Goal: Navigation & Orientation: Find specific page/section

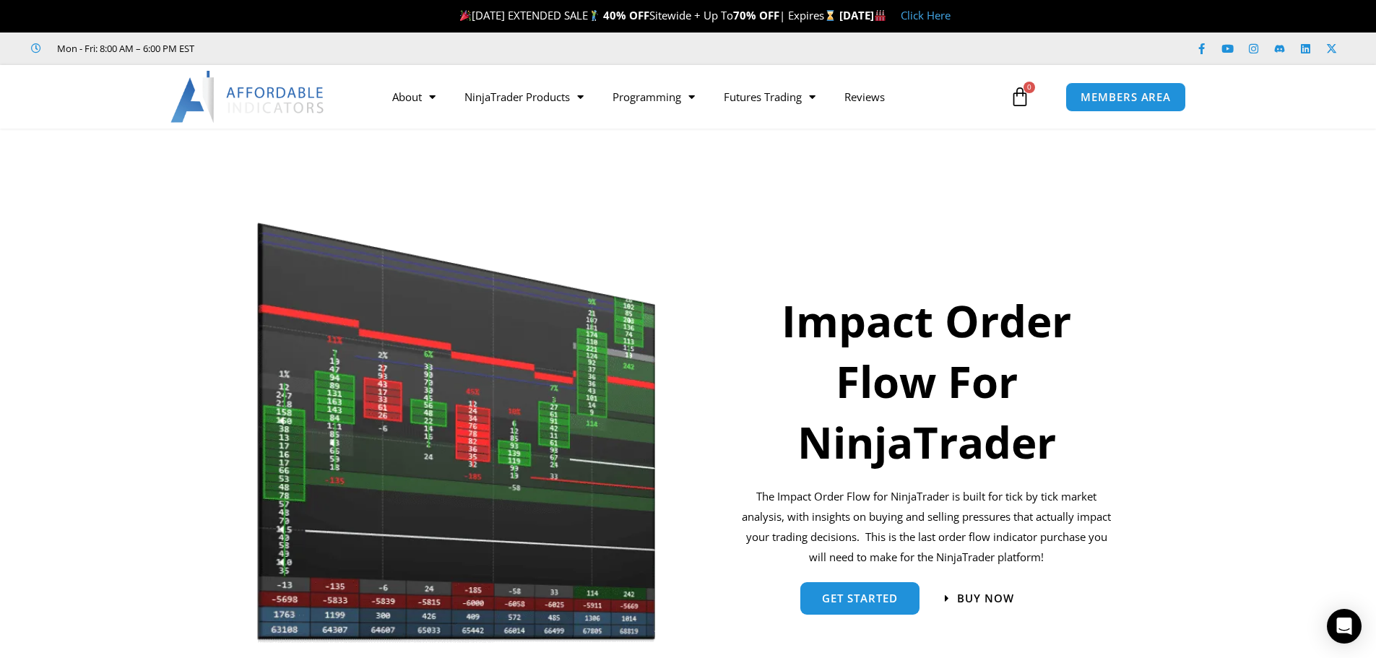
click at [257, 93] on img at bounding box center [247, 97] width 155 height 52
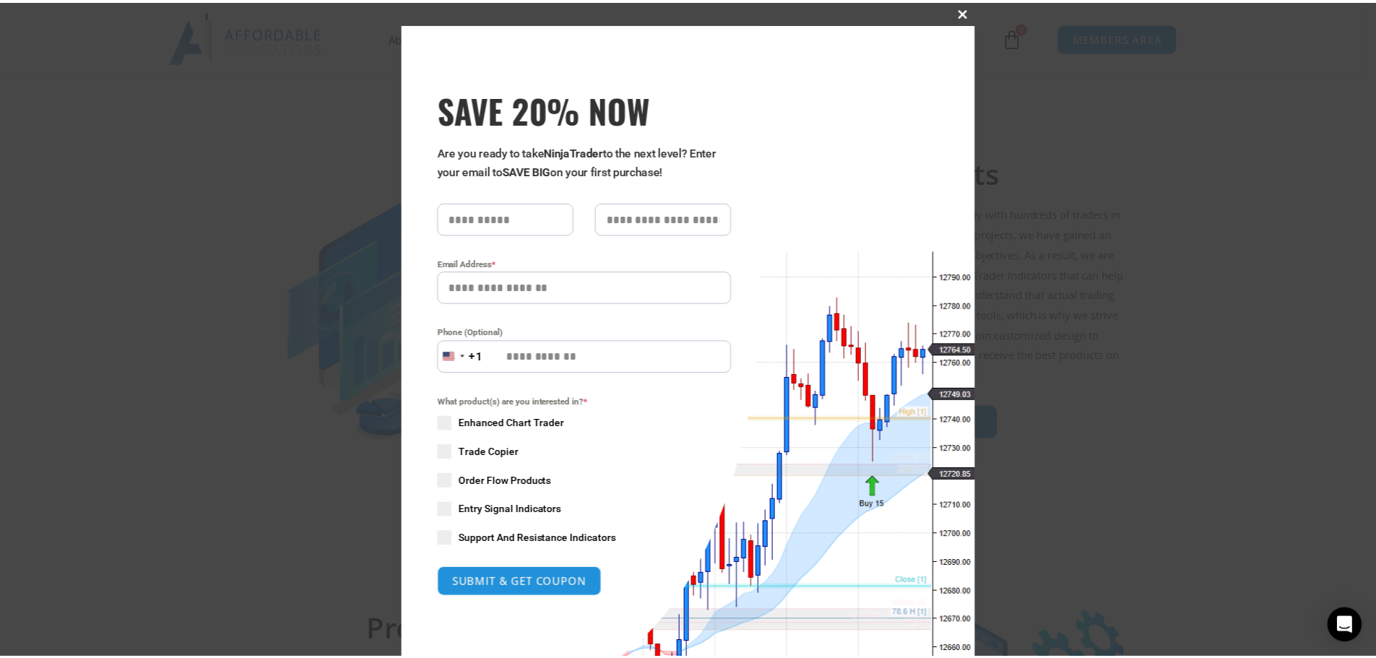
scroll to position [2320, 0]
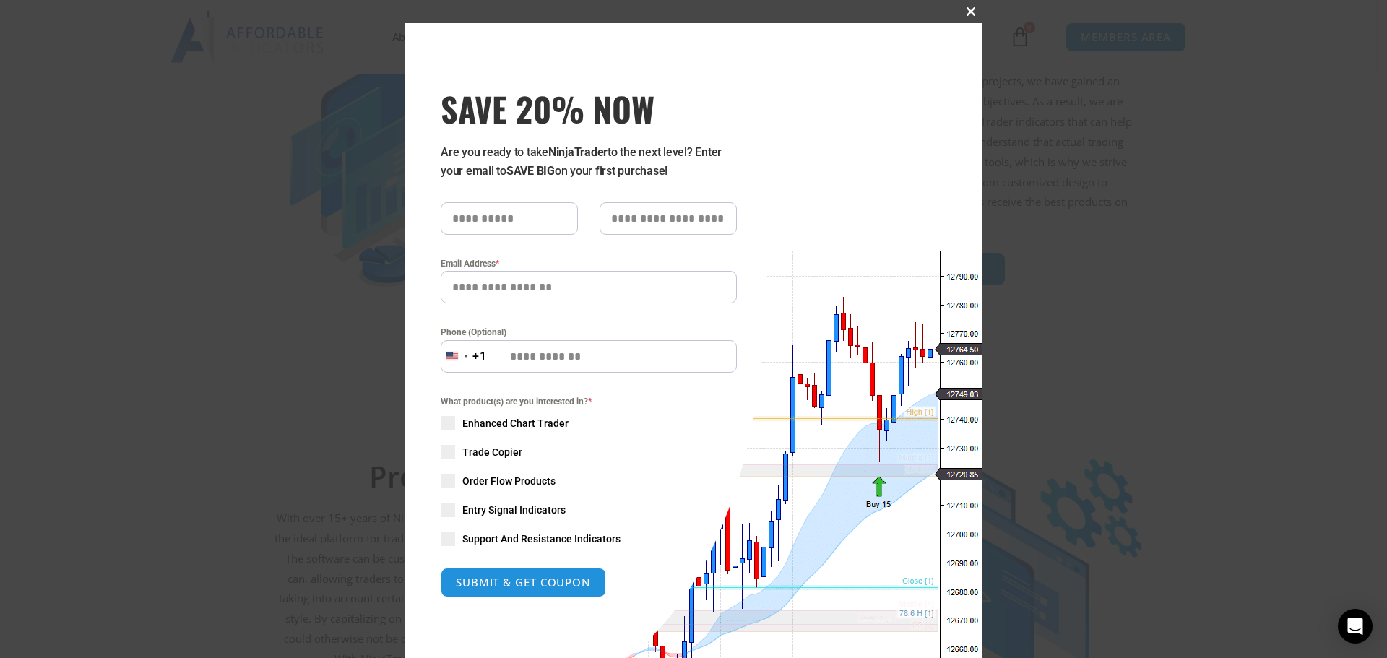
click at [970, 9] on span at bounding box center [970, 11] width 23 height 9
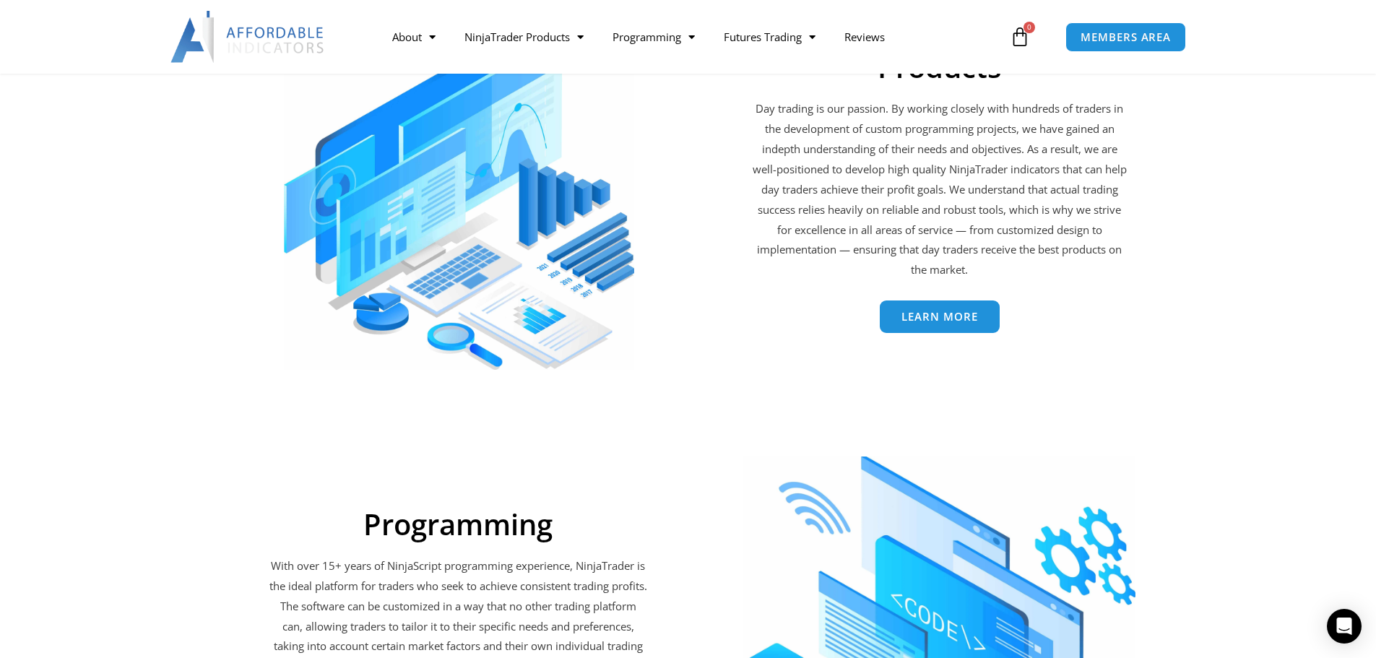
scroll to position [1743, 0]
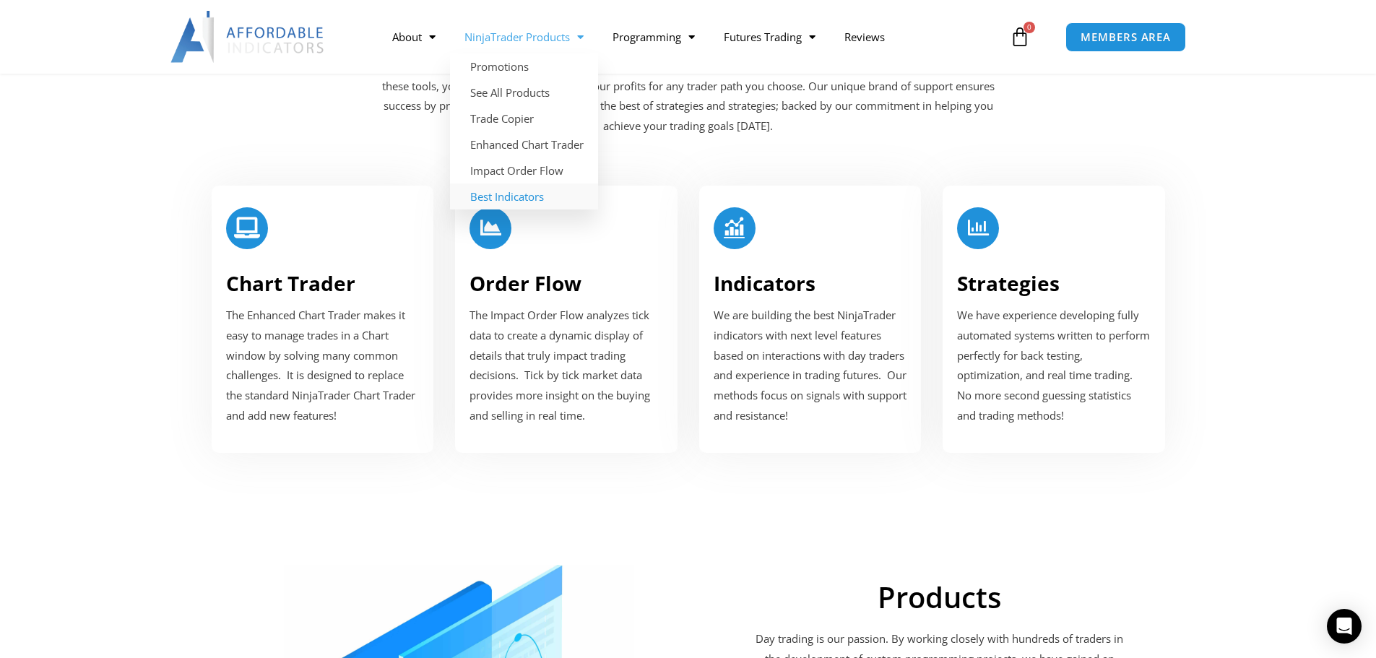
click at [517, 198] on link "Best Indicators" at bounding box center [524, 196] width 148 height 26
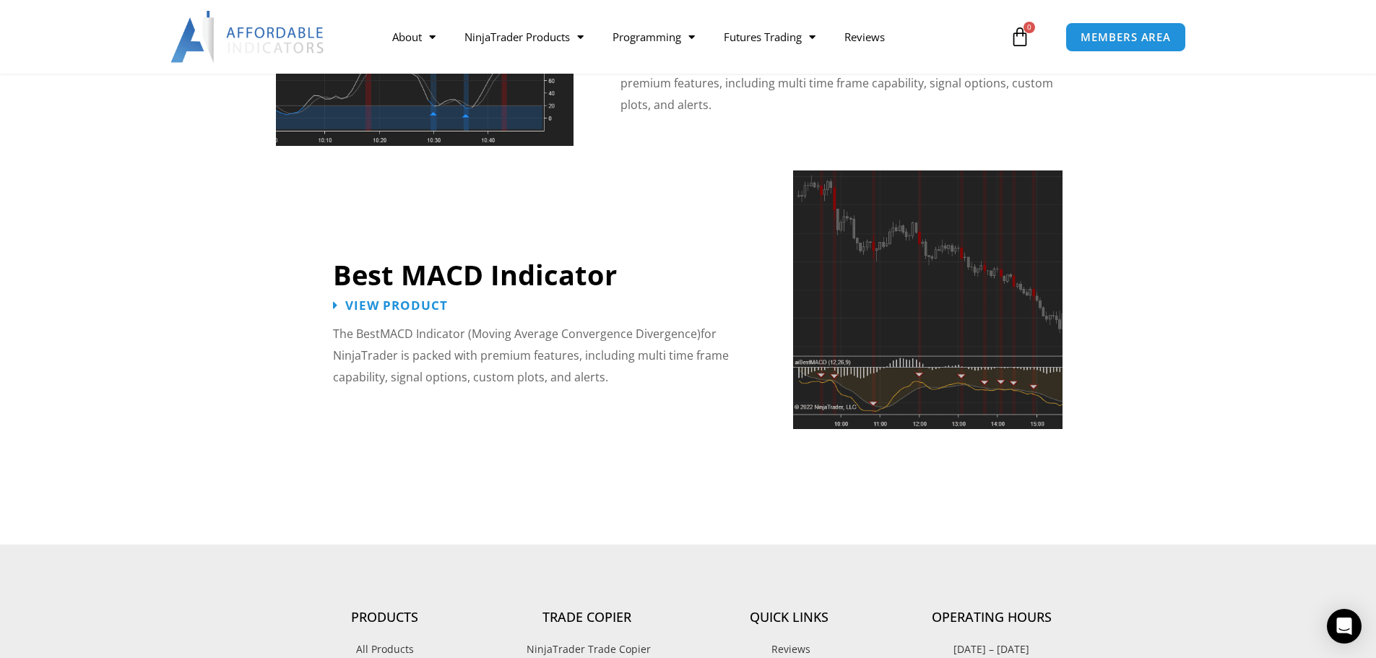
scroll to position [3005, 0]
